Goal: Browse casually

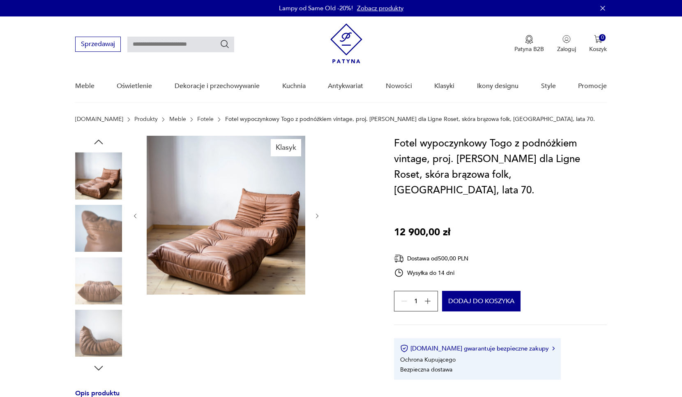
click at [99, 283] on img at bounding box center [98, 280] width 47 height 47
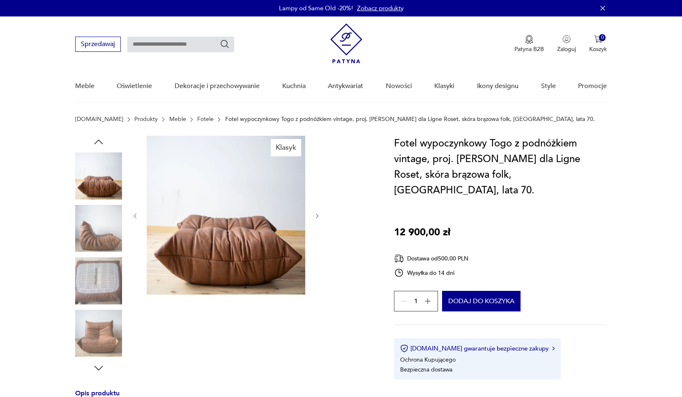
click at [102, 331] on img at bounding box center [98, 332] width 47 height 47
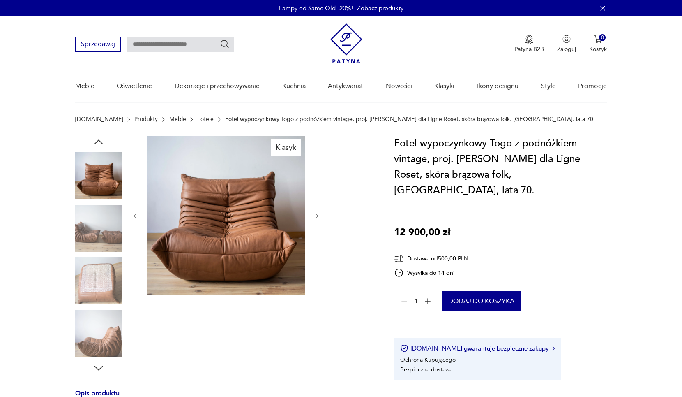
click at [217, 237] on img at bounding box center [226, 215] width 159 height 159
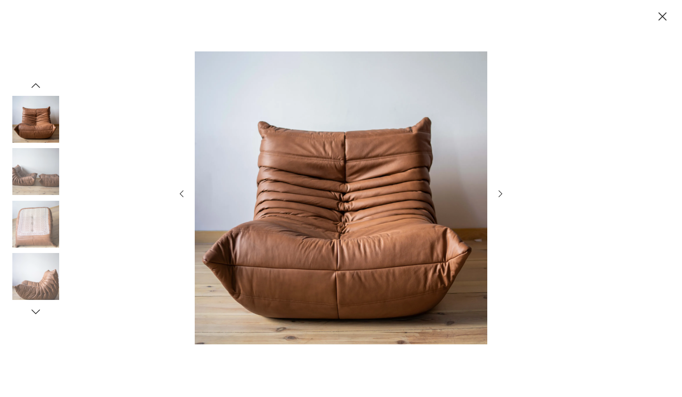
click at [38, 106] on img at bounding box center [35, 119] width 47 height 47
click at [37, 82] on icon "button" at bounding box center [36, 85] width 12 height 12
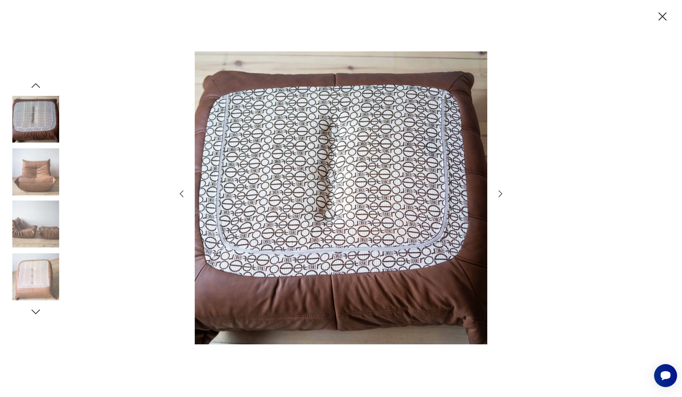
click at [37, 82] on icon "button" at bounding box center [36, 85] width 12 height 12
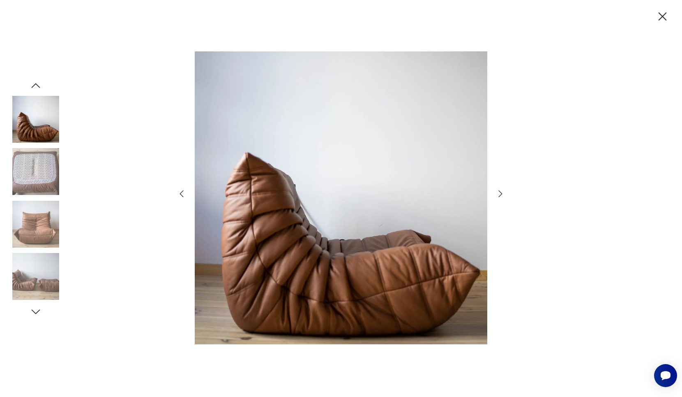
click at [37, 82] on icon "button" at bounding box center [36, 85] width 12 height 12
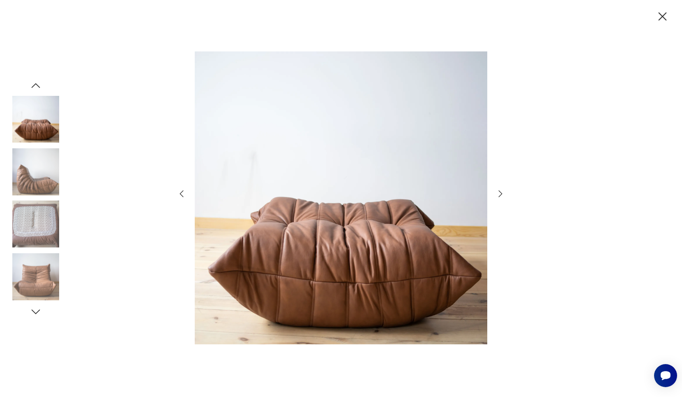
click at [37, 82] on icon "button" at bounding box center [36, 85] width 12 height 12
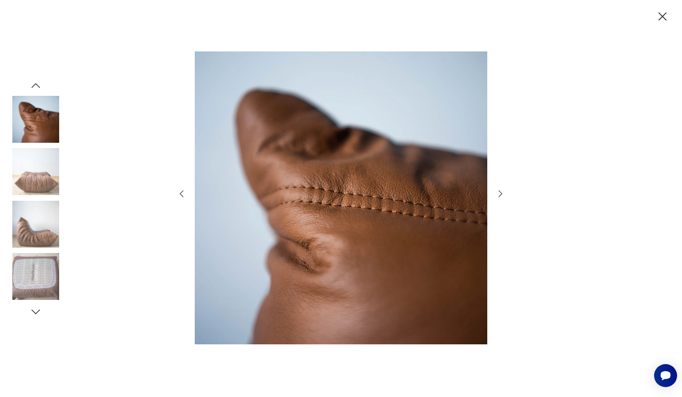
click at [37, 82] on icon "button" at bounding box center [36, 85] width 12 height 12
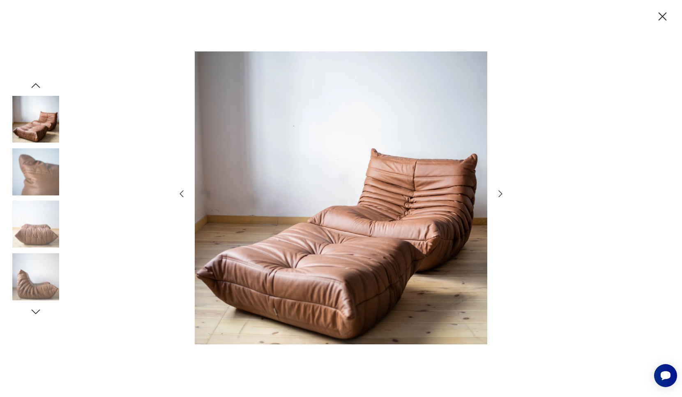
click at [37, 82] on icon "button" at bounding box center [36, 85] width 12 height 12
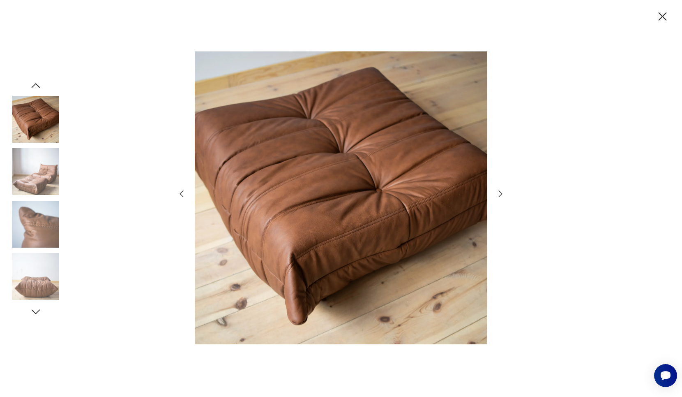
click at [37, 83] on icon "button" at bounding box center [36, 85] width 12 height 12
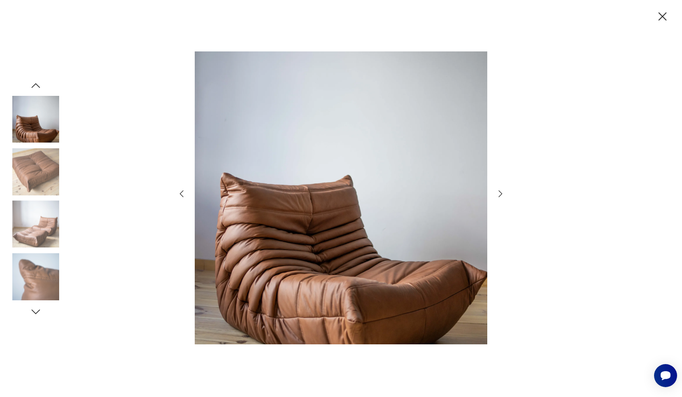
click at [37, 83] on icon "button" at bounding box center [36, 85] width 12 height 12
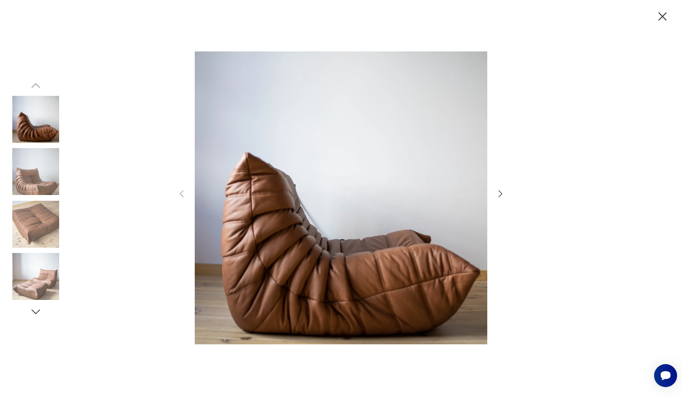
click at [40, 171] on img at bounding box center [35, 171] width 47 height 47
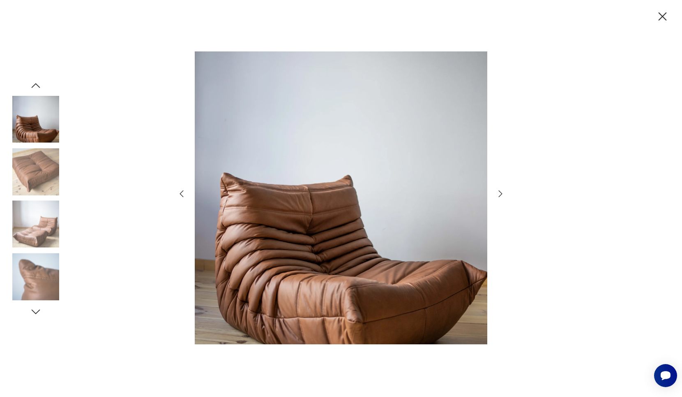
click at [244, 229] on img at bounding box center [341, 197] width 293 height 317
click at [42, 118] on img at bounding box center [35, 119] width 47 height 47
click at [41, 89] on icon "button" at bounding box center [36, 85] width 12 height 12
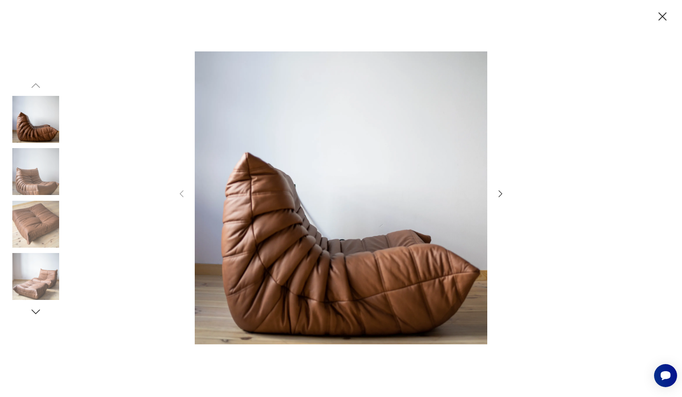
click at [42, 127] on img at bounding box center [35, 119] width 47 height 47
click at [59, 221] on img at bounding box center [35, 224] width 47 height 47
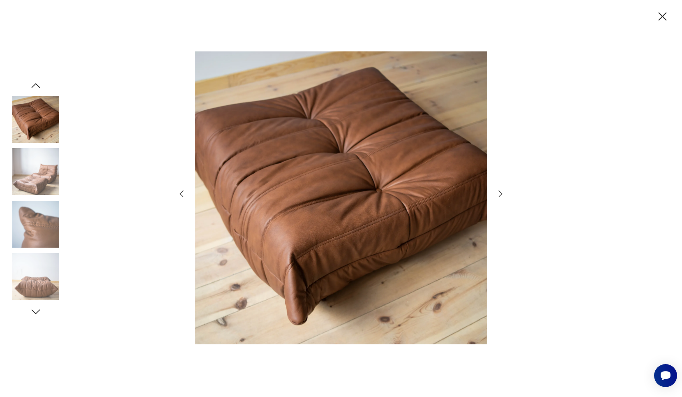
click at [44, 270] on img at bounding box center [35, 276] width 47 height 47
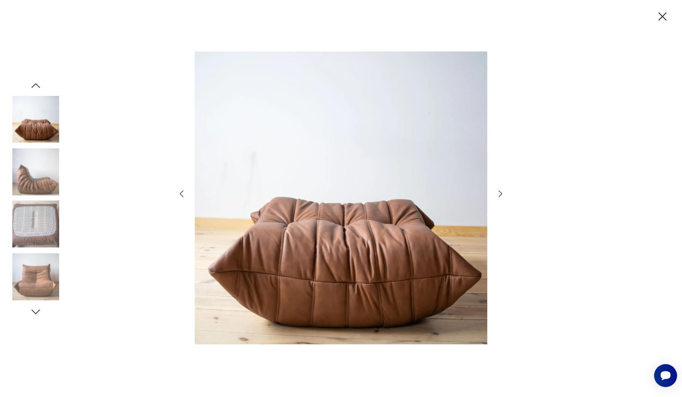
click at [44, 279] on img at bounding box center [35, 276] width 47 height 47
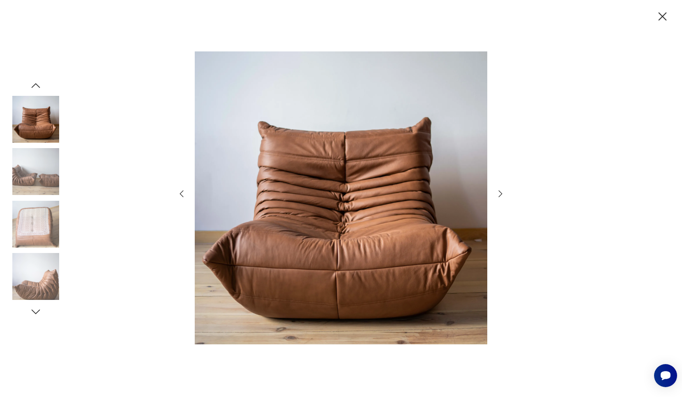
click at [44, 279] on img at bounding box center [35, 276] width 47 height 47
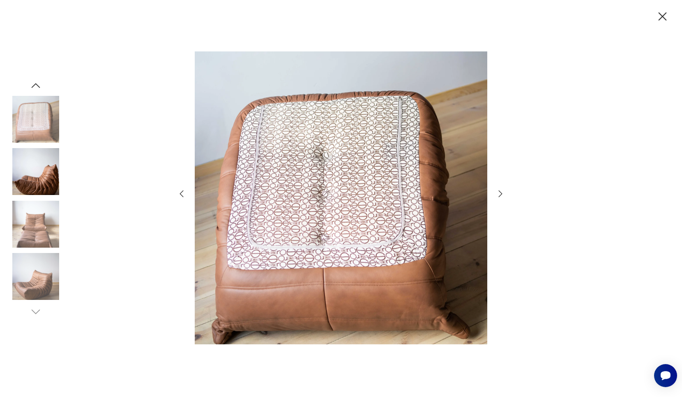
click at [45, 286] on img at bounding box center [35, 276] width 47 height 47
